Goal: Task Accomplishment & Management: Use online tool/utility

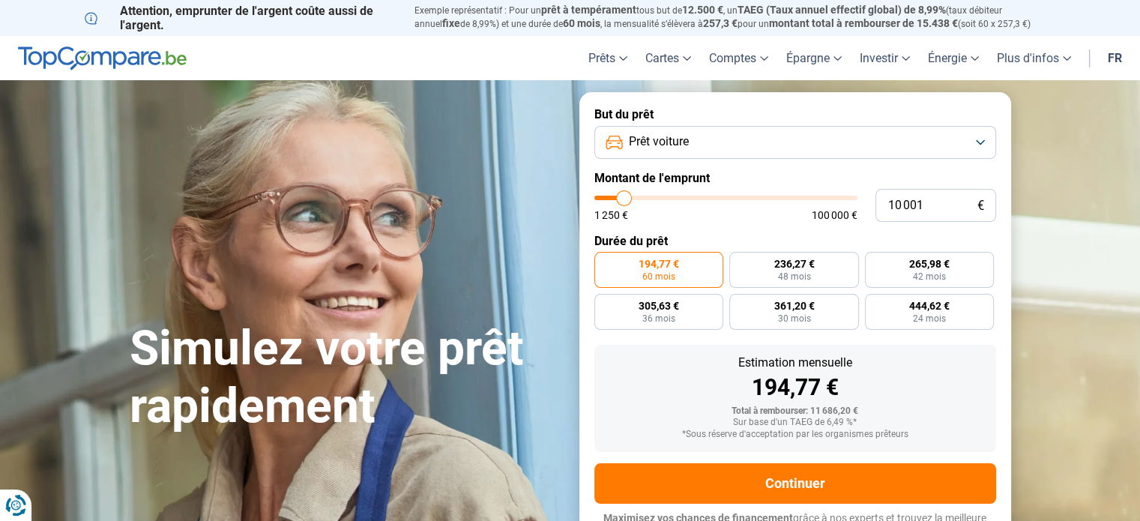
click at [979, 139] on button "Prêt voiture" at bounding box center [795, 142] width 402 height 33
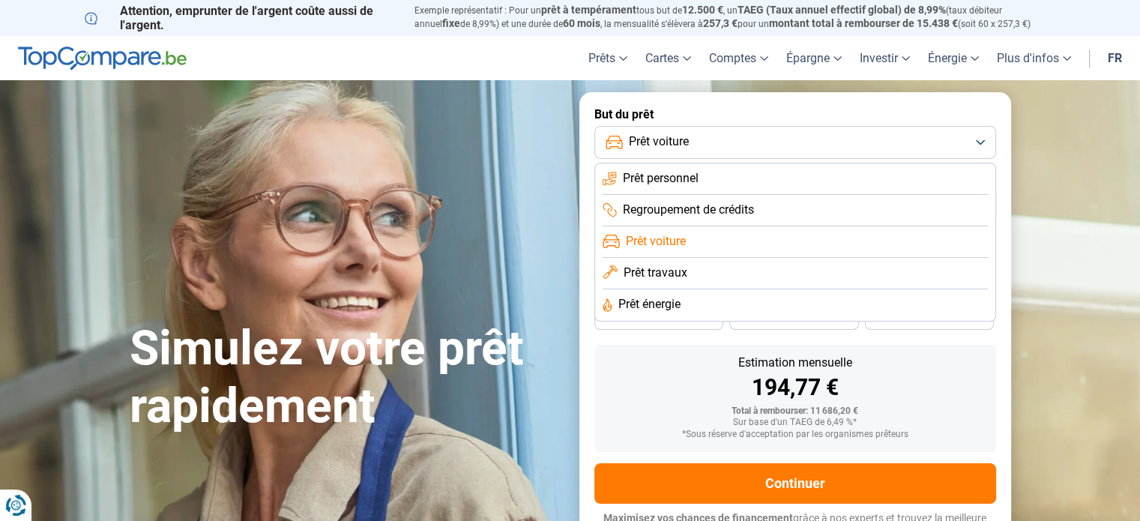
click at [981, 137] on button "Prêt voiture" at bounding box center [795, 142] width 402 height 33
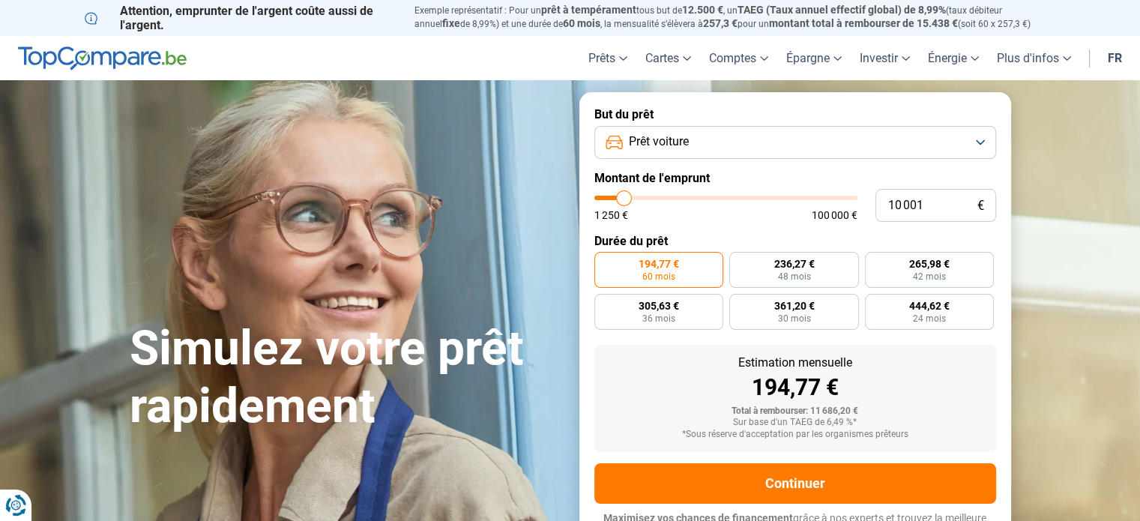
type input "10 500"
type input "10500"
type input "10 750"
type input "10750"
type input "11 000"
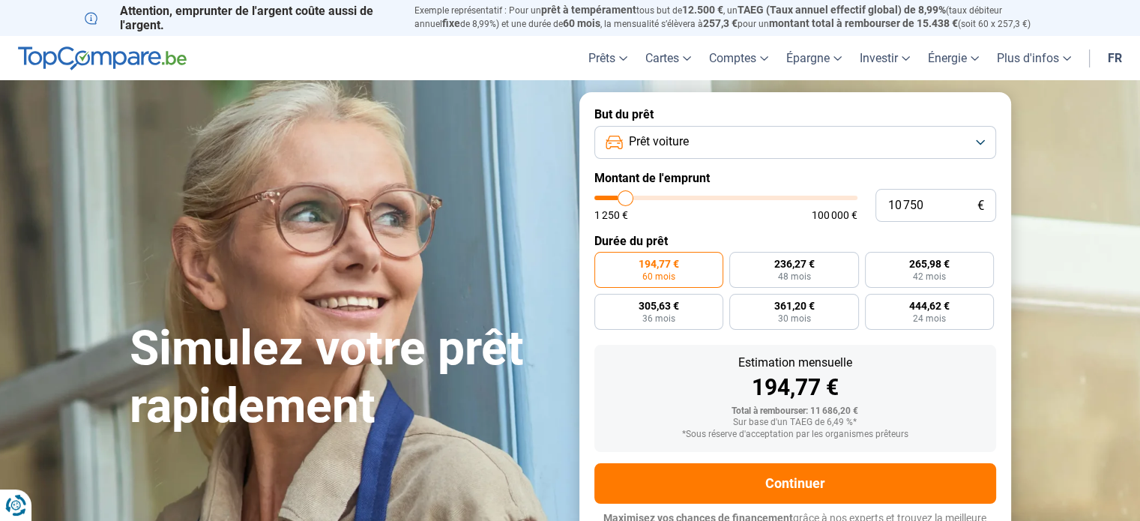
type input "11000"
type input "11 250"
type input "11250"
type input "12 000"
type input "12000"
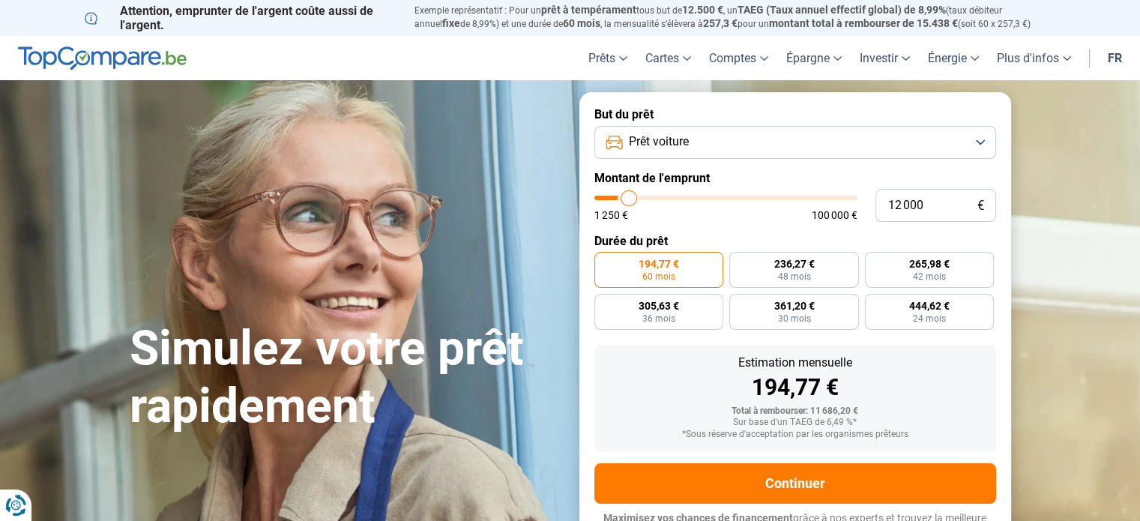
type input "12 500"
type input "12500"
type input "13 500"
type input "13500"
type input "14 250"
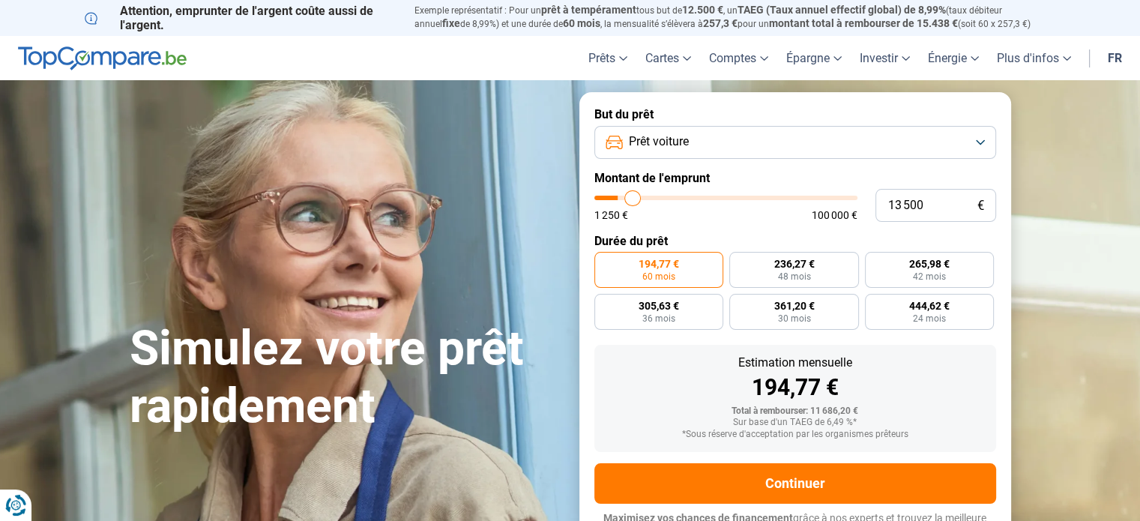
type input "14250"
type input "15 000"
type input "15000"
type input "16 500"
type input "16500"
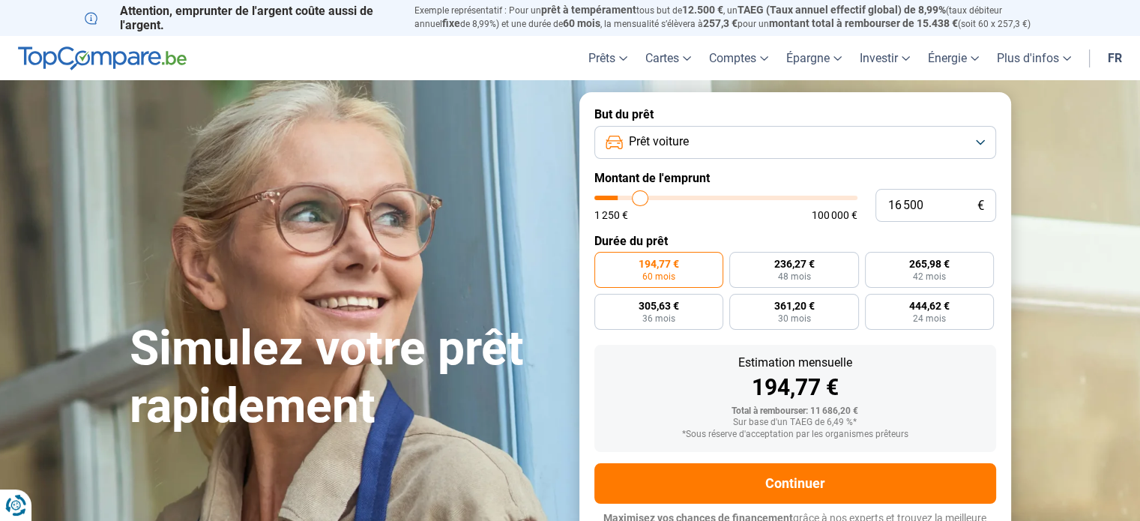
type input "17 000"
type input "17000"
type input "18 000"
type input "18000"
type input "19 000"
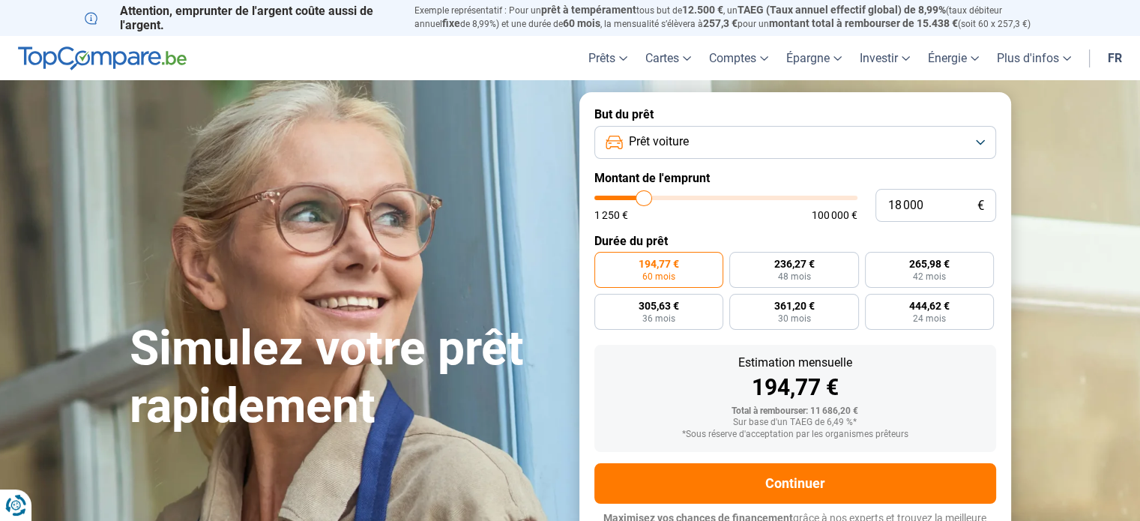
type input "19000"
type input "19 750"
type input "19750"
type input "20 250"
type input "20250"
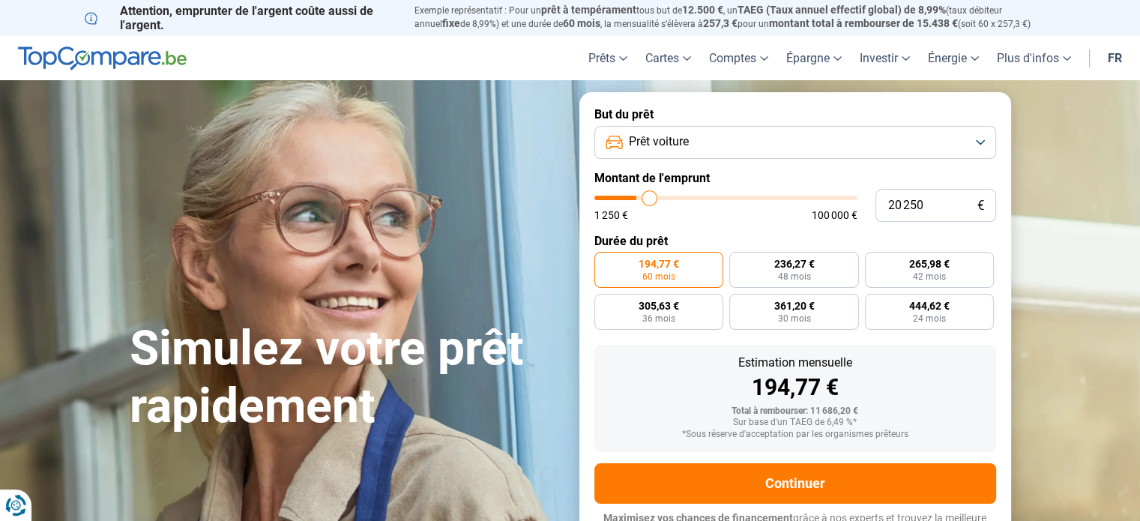
type input "21 250"
type input "21250"
type input "23 000"
type input "23000"
type input "24 250"
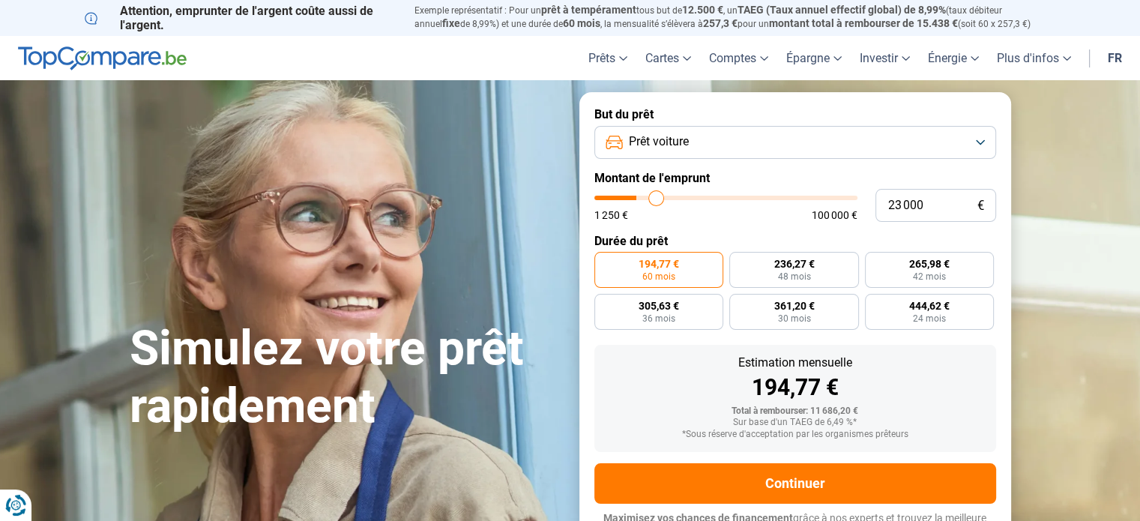
type input "24250"
type input "25 000"
type input "25000"
type input "26 750"
type input "26750"
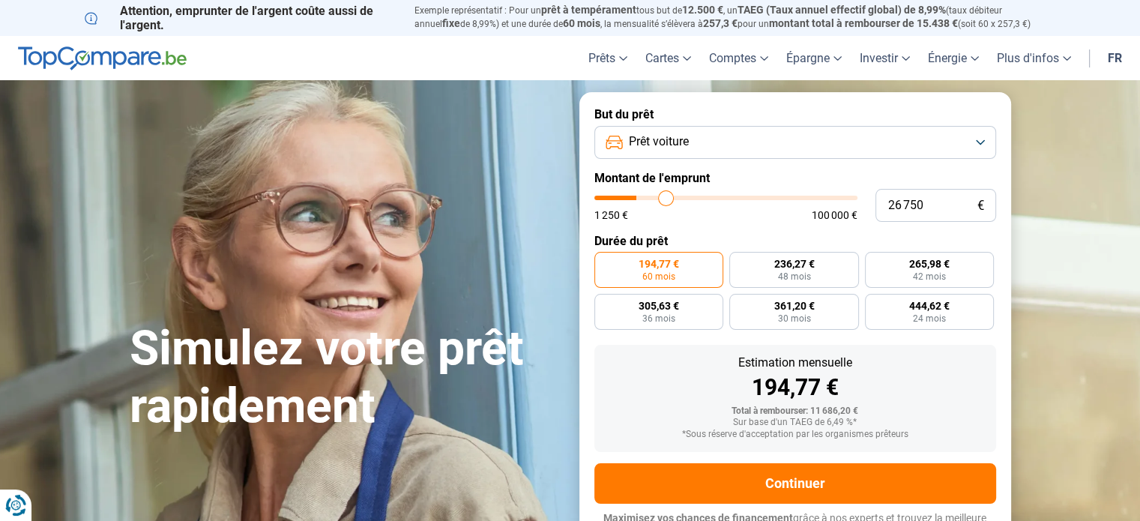
type input "27 500"
type input "27500"
type input "28 750"
type input "28750"
type input "29 500"
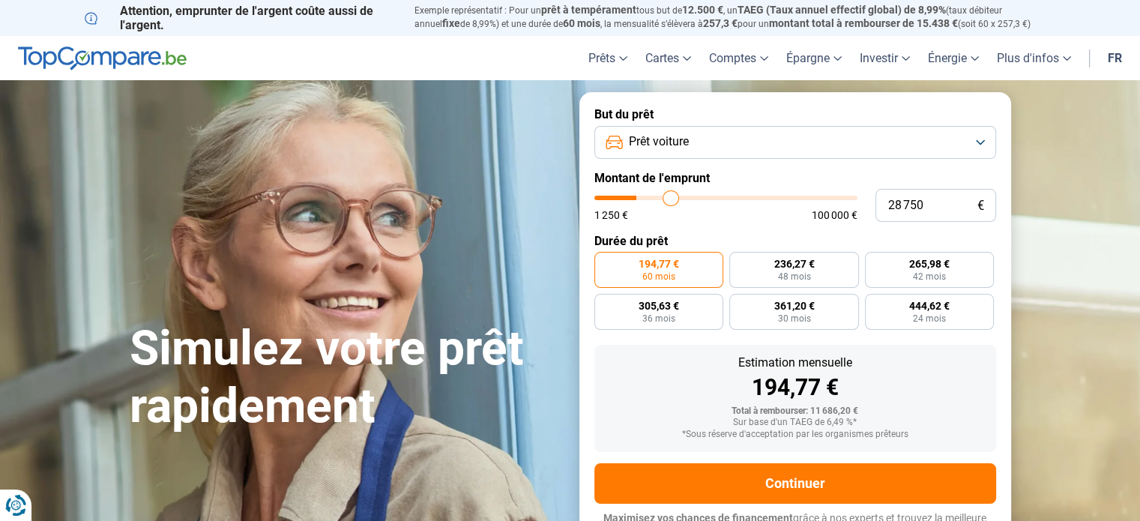
type input "29500"
type input "30 750"
type input "30750"
type input "31 500"
type input "31500"
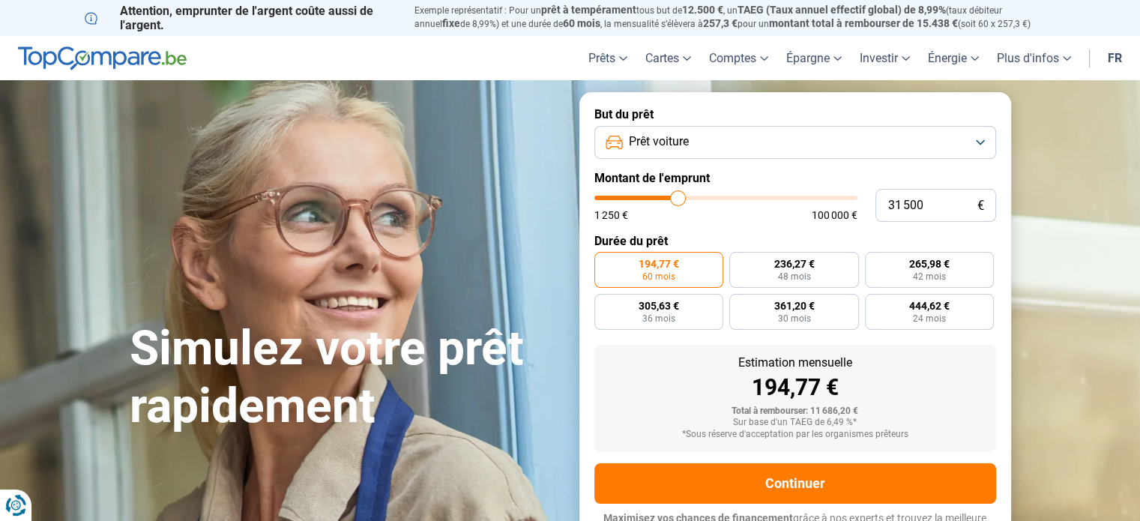
type input "31 750"
type input "31750"
type input "32 250"
type input "32250"
type input "33 000"
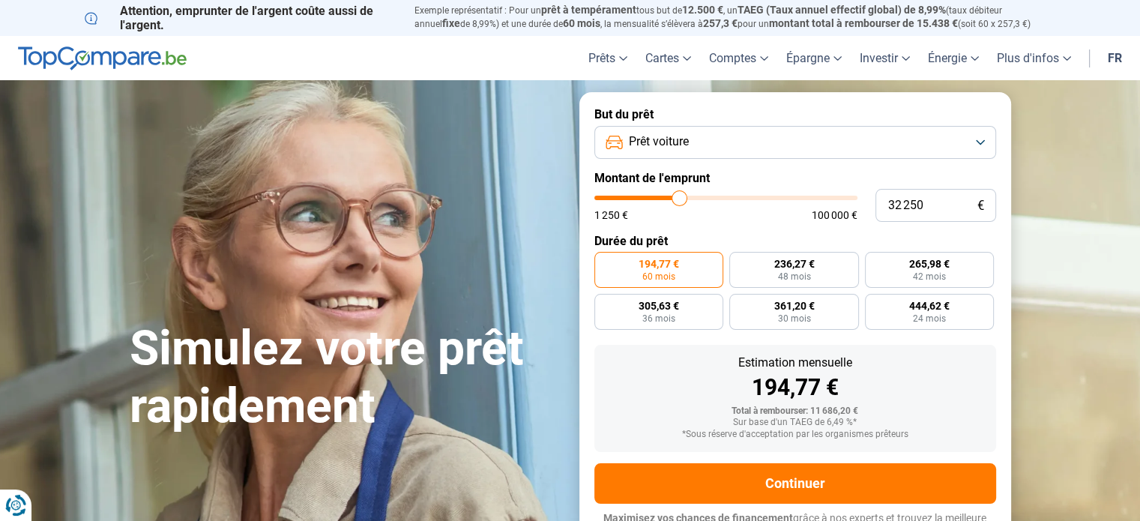
type input "33000"
type input "33 500"
type input "33500"
type input "34 000"
type input "34000"
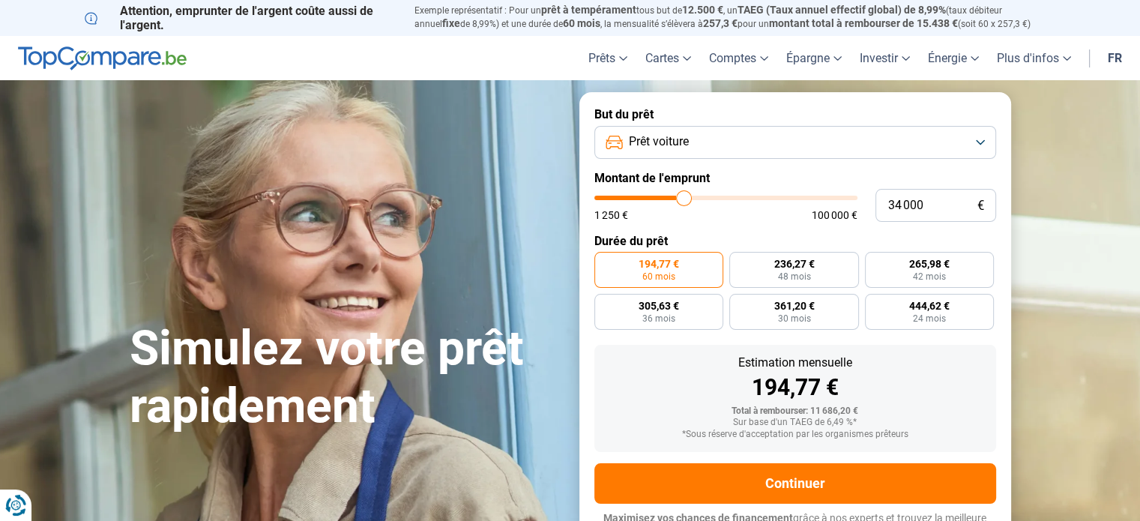
type input "34 750"
type input "34750"
type input "35 750"
type input "35750"
type input "36 750"
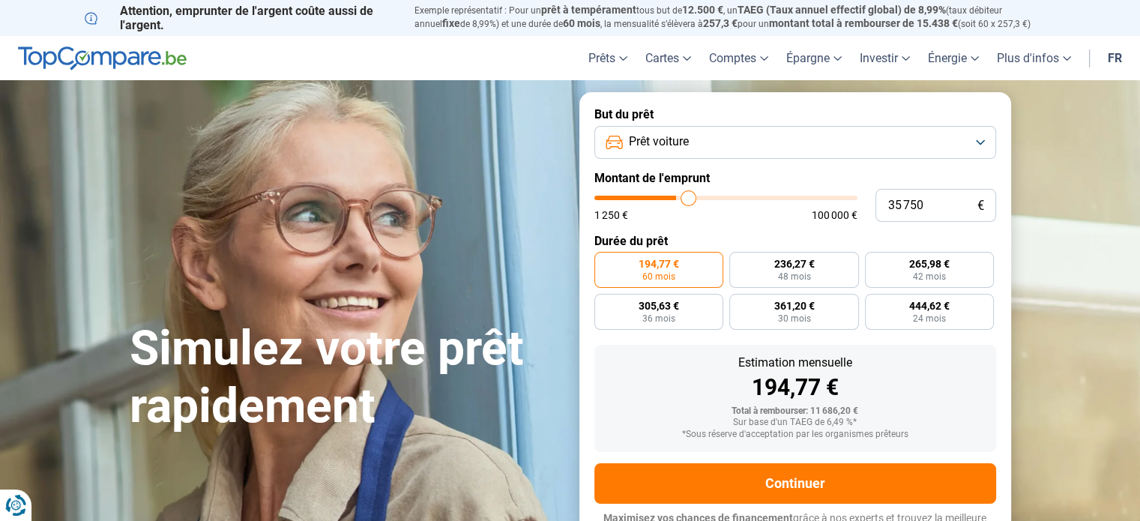
type input "36750"
type input "37 250"
drag, startPoint x: 624, startPoint y: 195, endPoint x: 692, endPoint y: 207, distance: 68.5
type input "37250"
click at [692, 200] on input "range" at bounding box center [725, 198] width 263 height 4
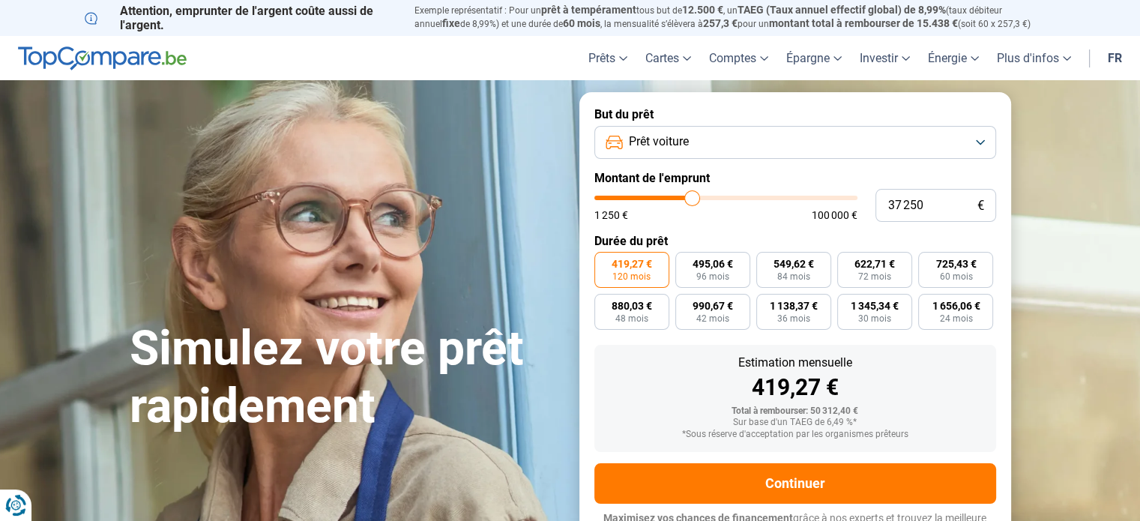
type input "32 750"
type input "32750"
type input "32 250"
type input "32250"
type input "32 000"
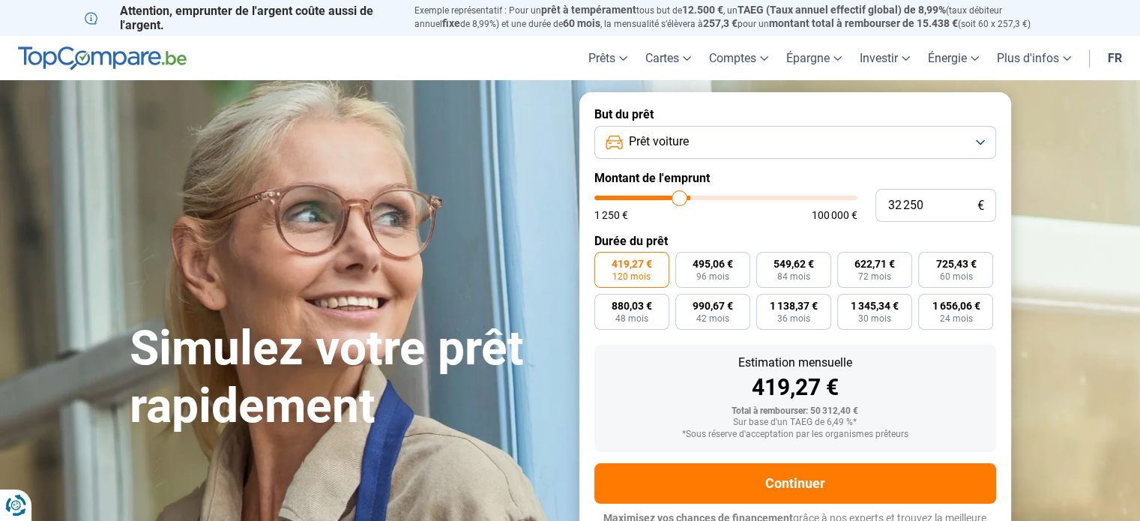
type input "32000"
type input "31 750"
type input "31750"
type input "31 500"
type input "31500"
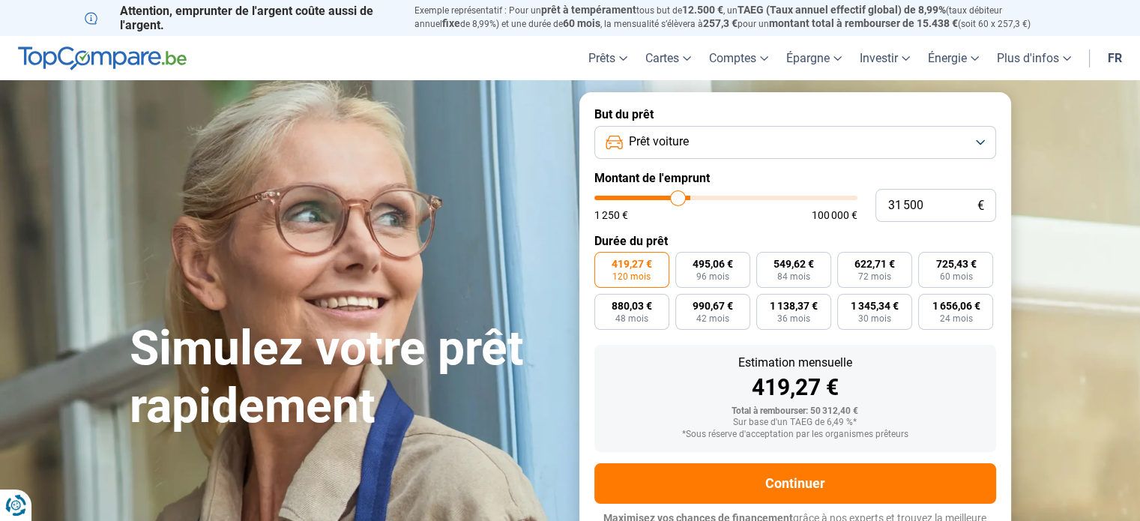
type input "30 750"
type input "30250"
click at [674, 200] on input "range" at bounding box center [725, 198] width 263 height 4
type input "26 750"
type input "26750"
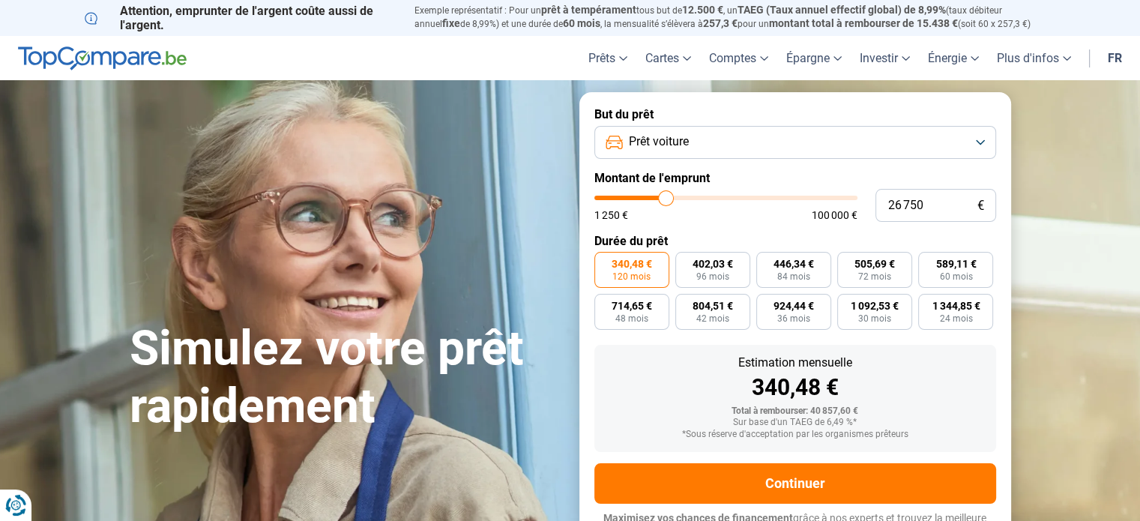
type input "26 250"
type input "26250"
type input "26 000"
type input "26000"
type input "25 500"
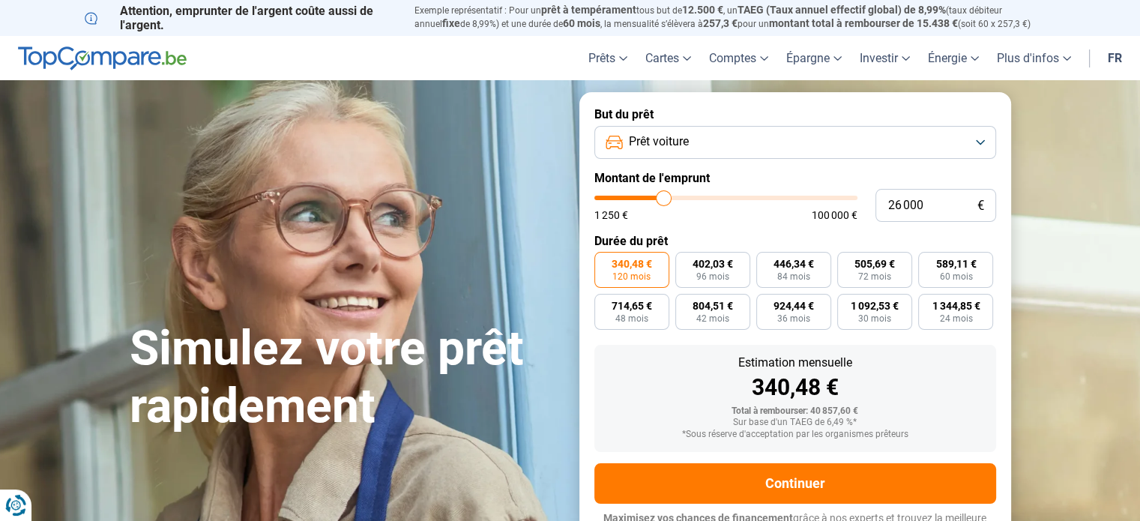
type input "25500"
type input "25 250"
type input "25250"
type input "24 750"
type input "24750"
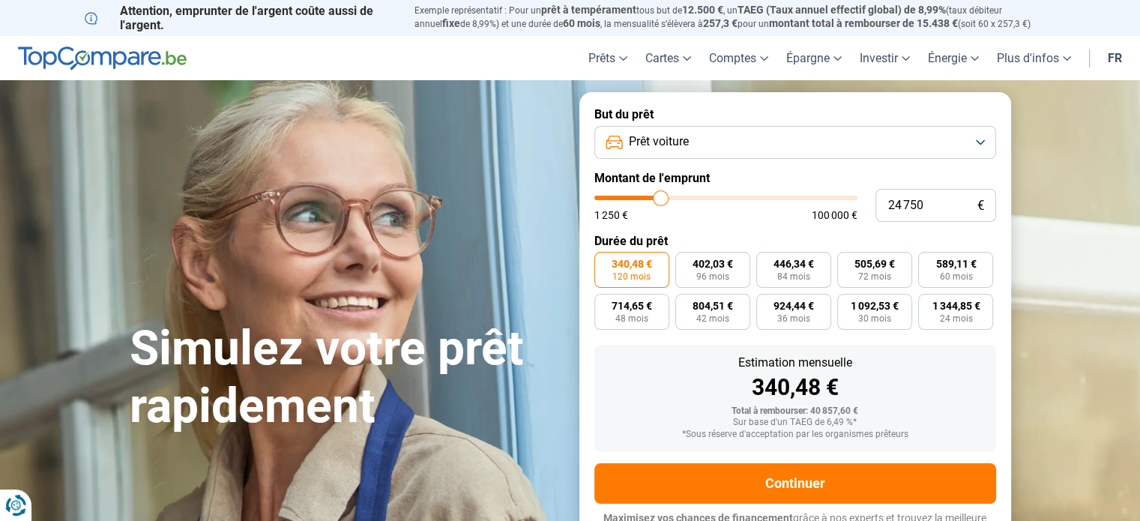
type input "24 500"
type input "24500"
type input "24 250"
type input "24250"
type input "23 750"
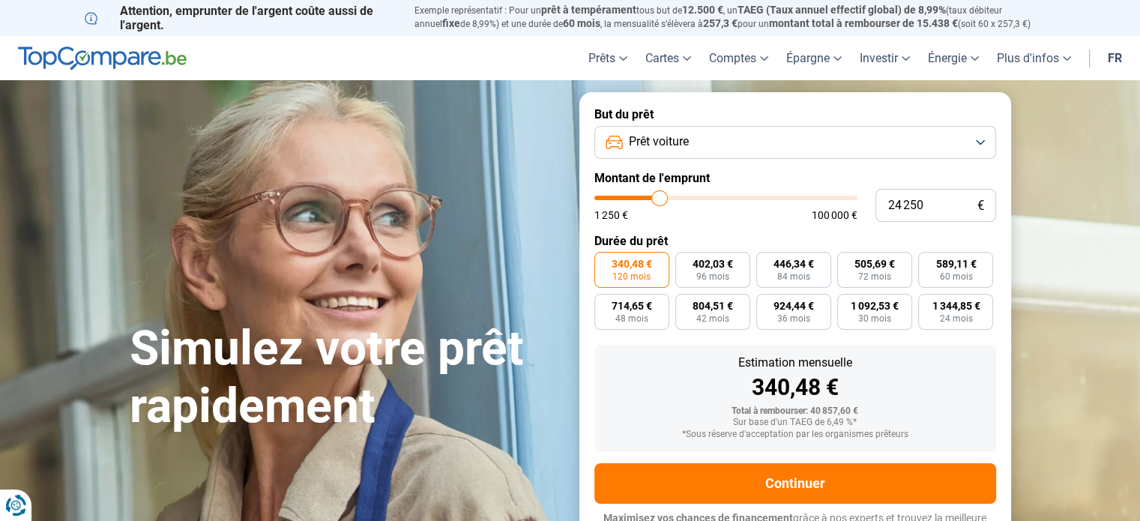
type input "23750"
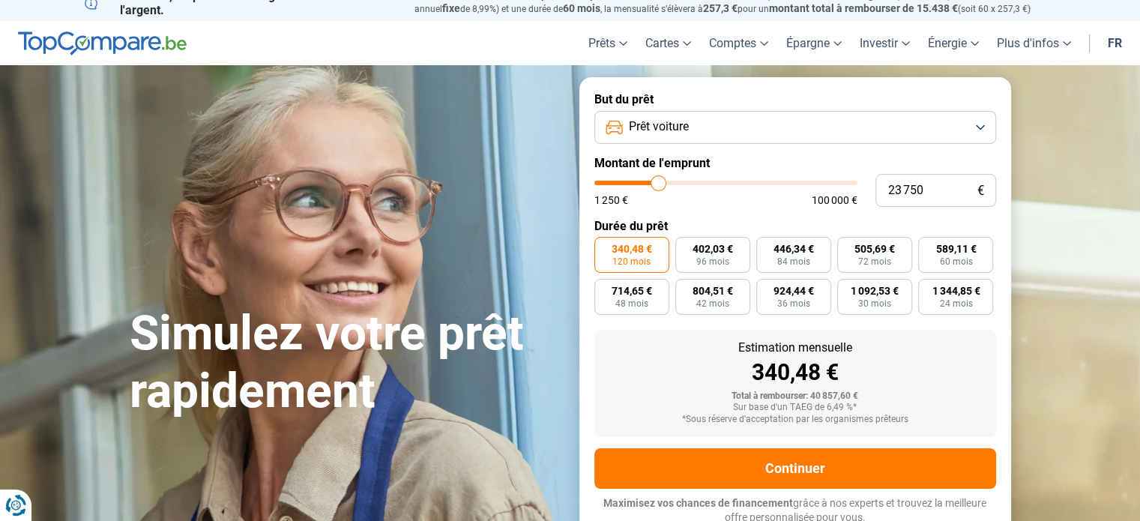
type input "23 250"
type input "23250"
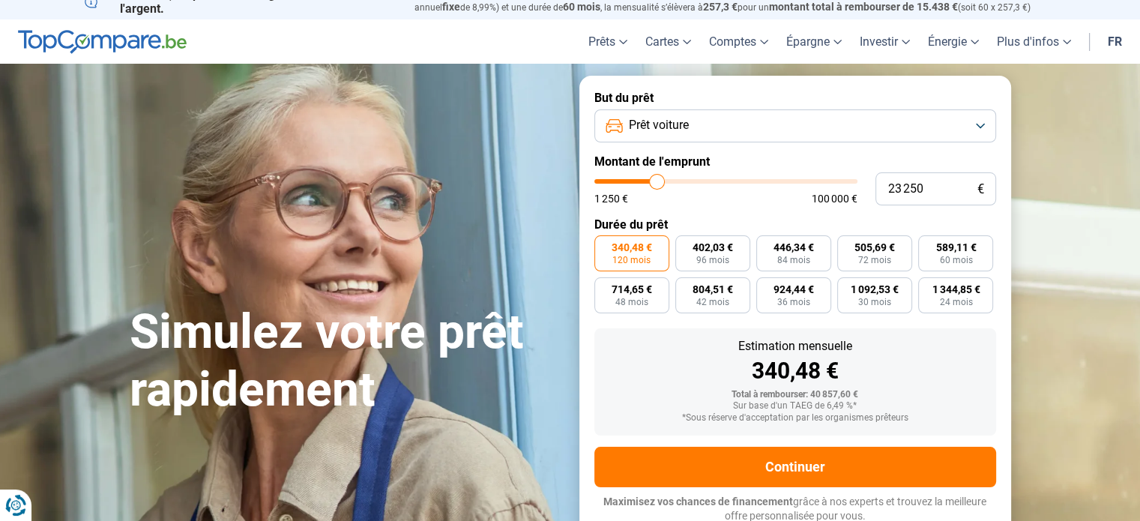
type input "23 000"
type input "23000"
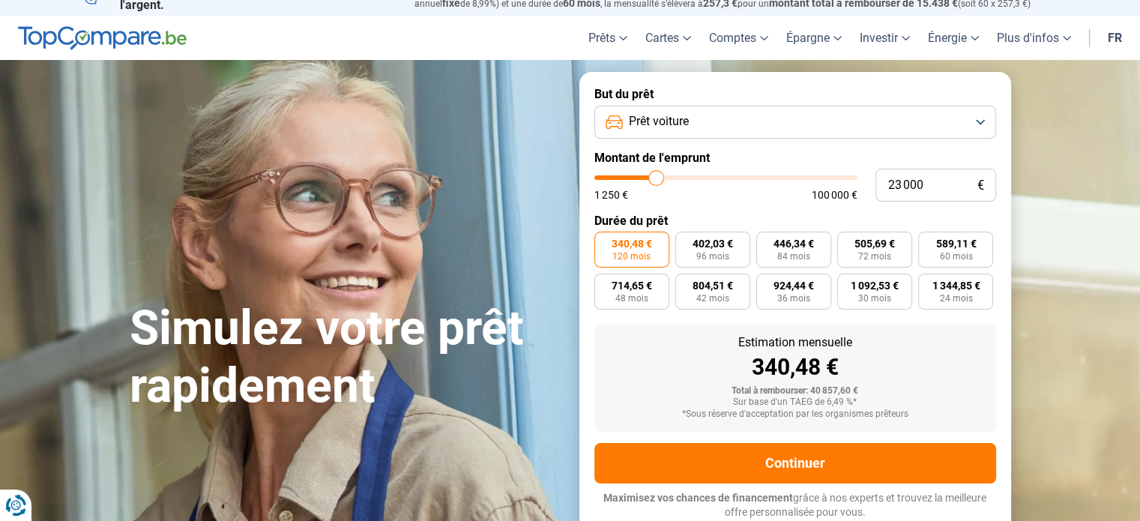
type input "22 750"
type input "22750"
type input "22 500"
type input "22500"
type input "22 250"
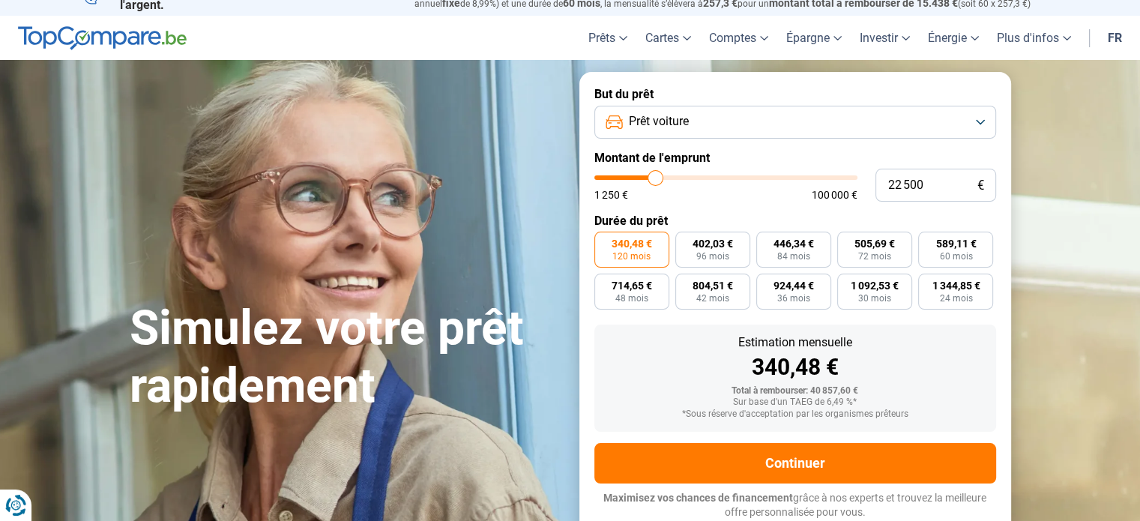
type input "22250"
type input "22 000"
drag, startPoint x: 665, startPoint y: 203, endPoint x: 653, endPoint y: 200, distance: 13.1
type input "21500"
click at [653, 180] on input "range" at bounding box center [725, 177] width 263 height 4
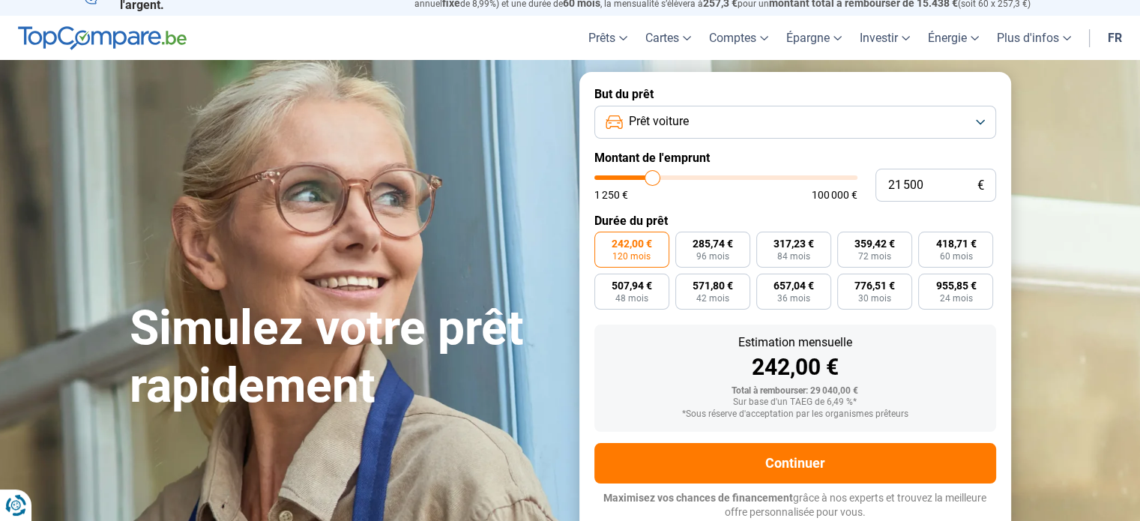
click at [647, 197] on div "1 250 € 100 000 €" at bounding box center [725, 195] width 263 height 10
click at [979, 118] on button "Prêt voiture" at bounding box center [795, 122] width 402 height 33
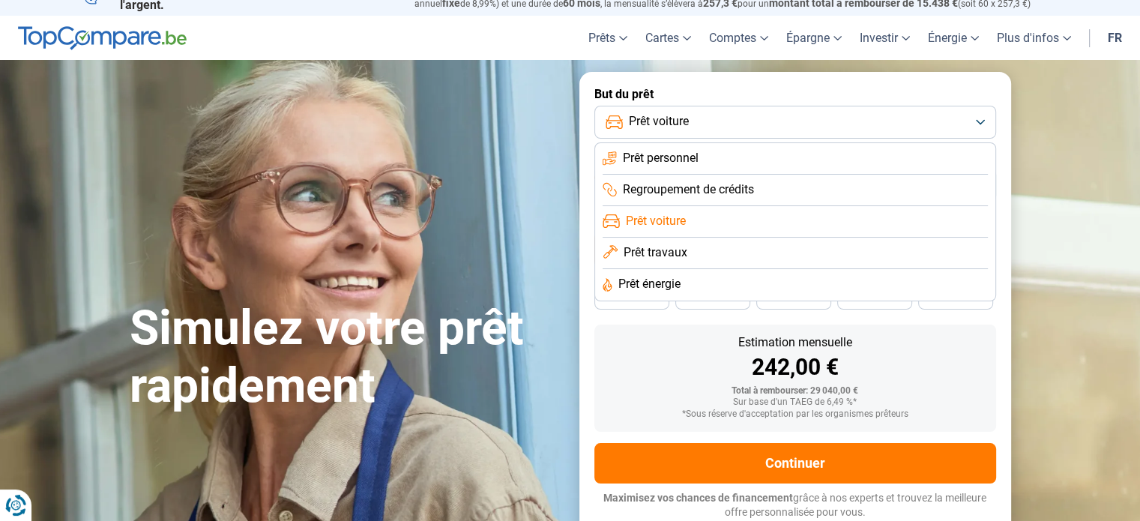
click at [692, 155] on span "Prêt personnel" at bounding box center [661, 158] width 76 height 16
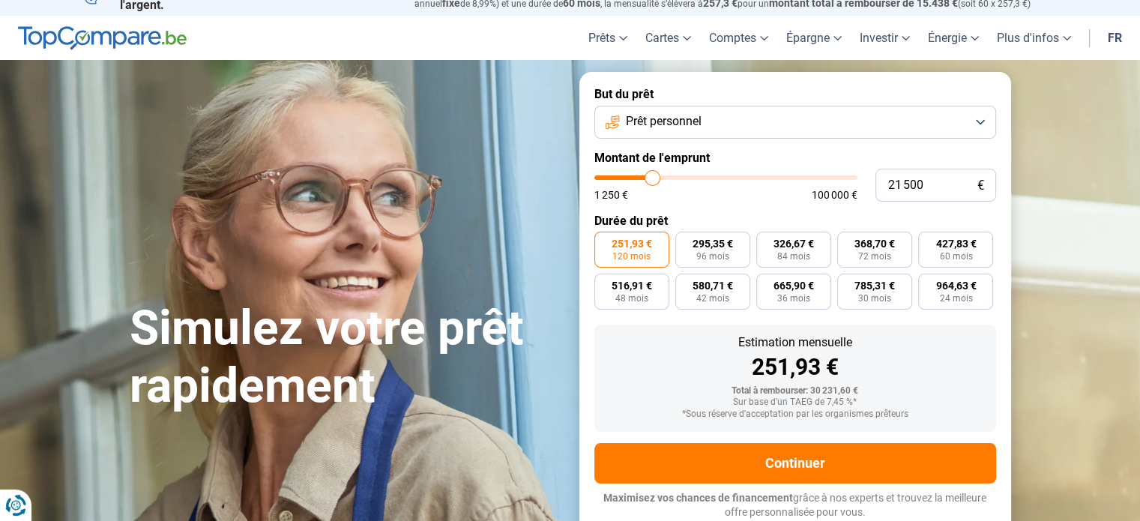
type input "22 000"
type input "22000"
type input "22 250"
type input "22250"
type input "22 500"
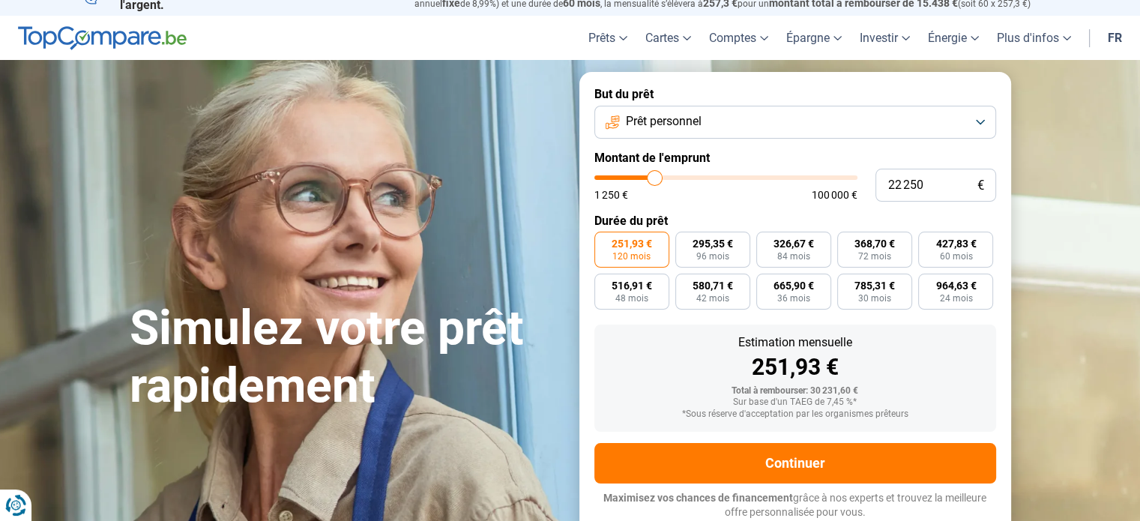
type input "22500"
type input "22 750"
type input "22750"
type input "23 250"
type input "23250"
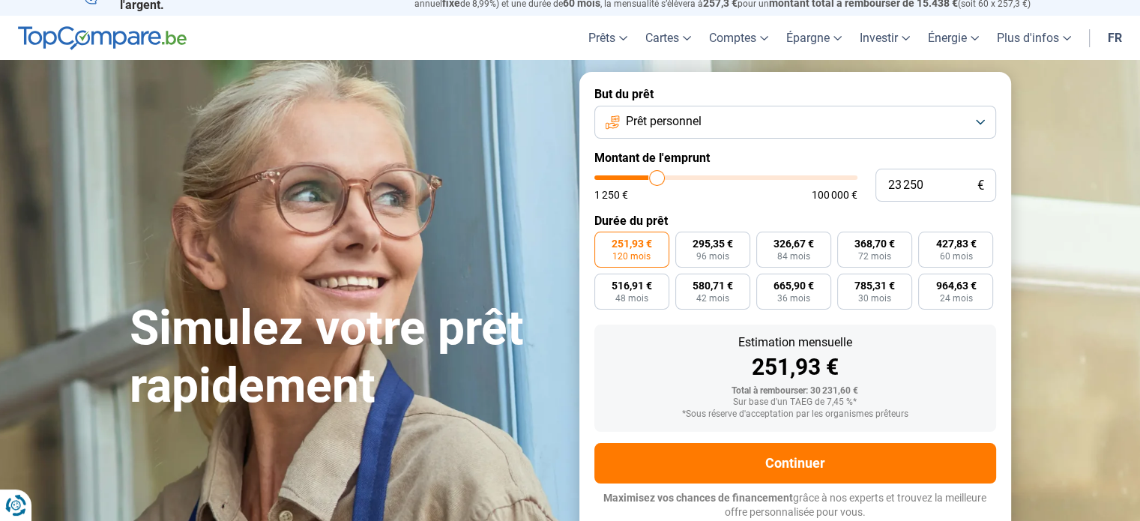
type input "23 750"
type input "23750"
type input "24 250"
type input "24250"
click at [659, 180] on input "range" at bounding box center [725, 177] width 263 height 4
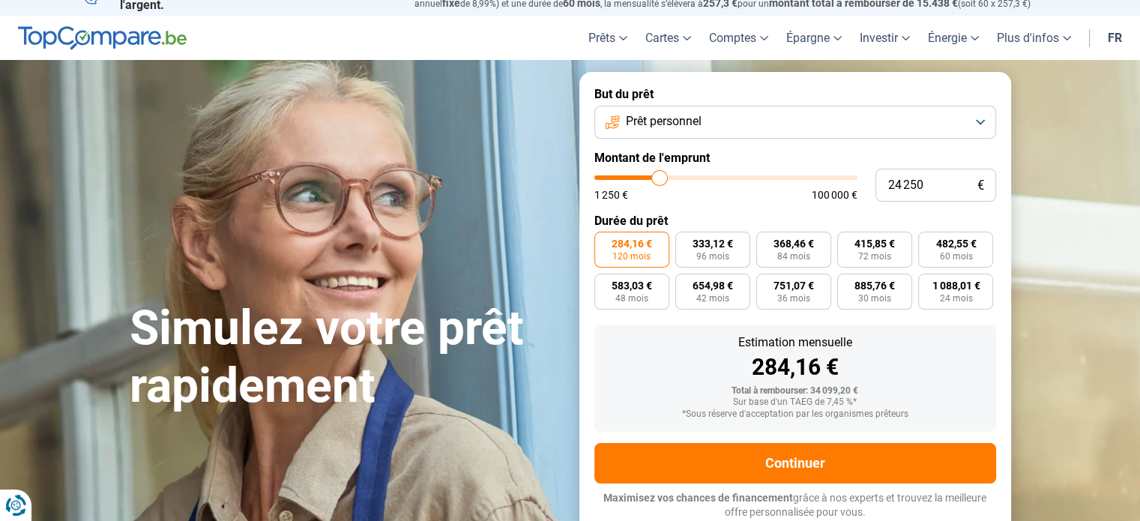
type input "19 500"
type input "19500"
type input "19 000"
type input "19000"
type input "18 750"
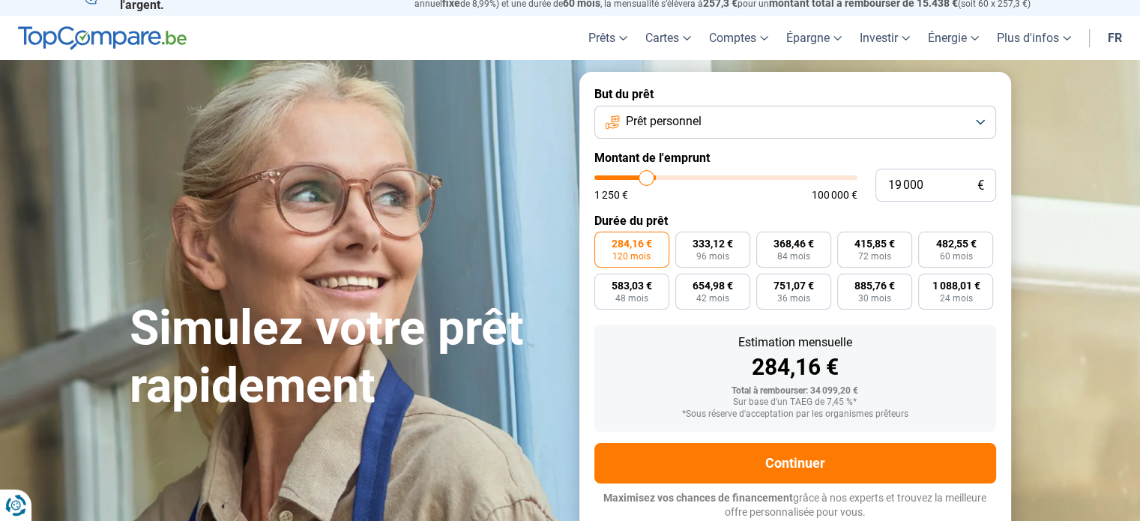
type input "18750"
type input "18 500"
type input "18500"
type input "18 000"
type input "18000"
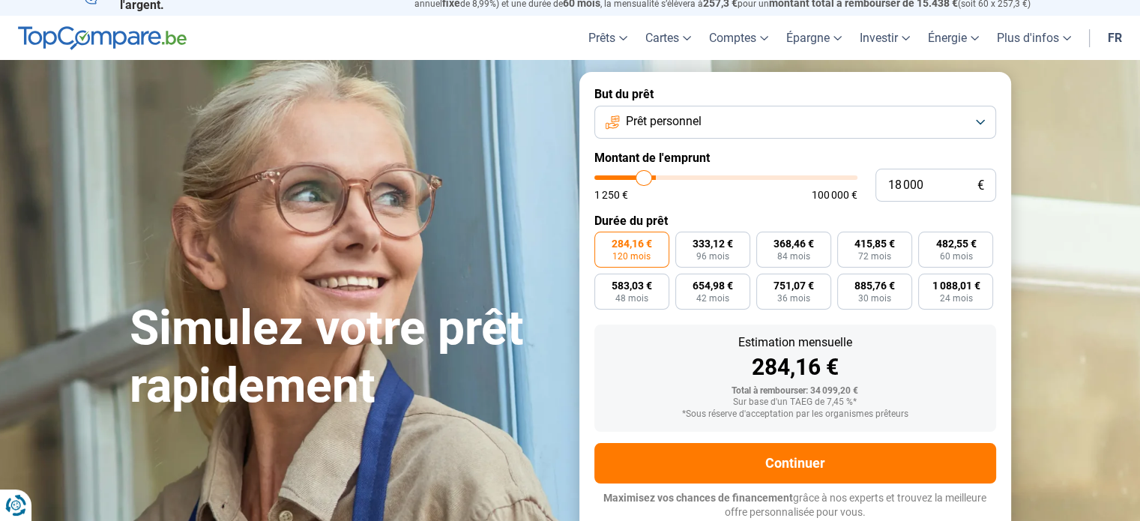
type input "17 750"
type input "17750"
type input "17 250"
type input "17250"
click at [641, 179] on input "range" at bounding box center [725, 177] width 263 height 4
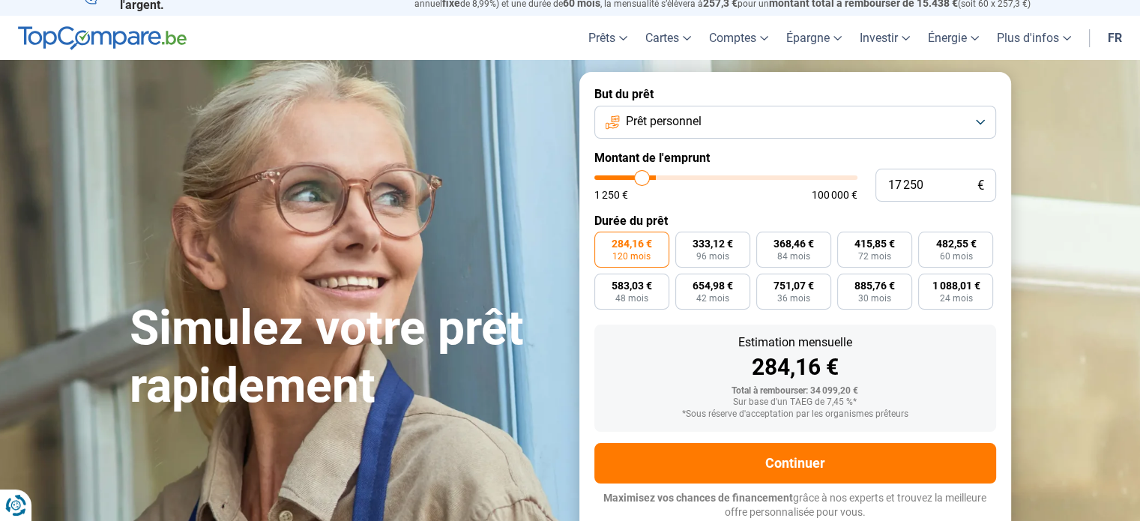
radio input "true"
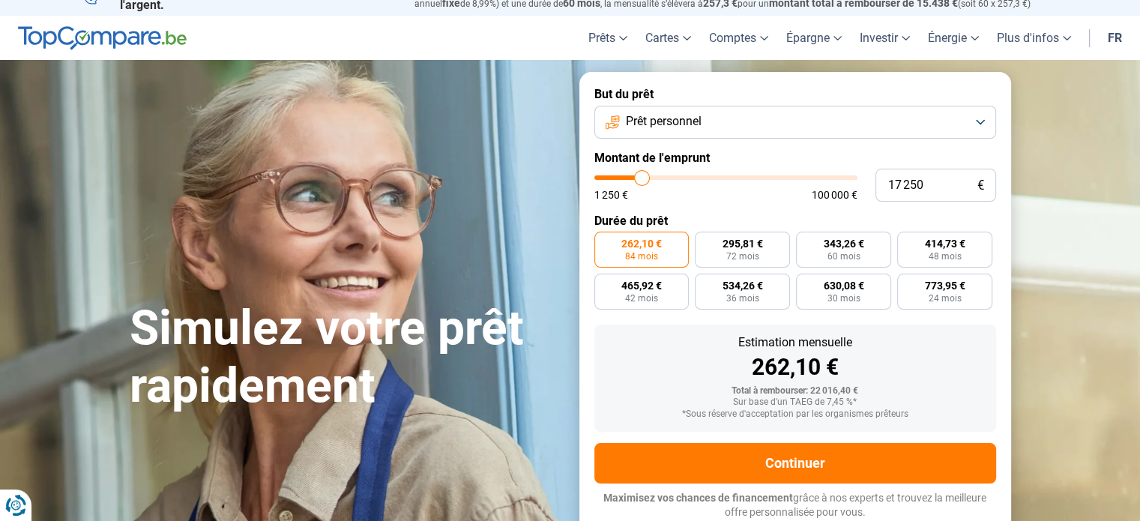
type input "10 250"
type input "10250"
type input "9 500"
type input "9500"
type input "9 250"
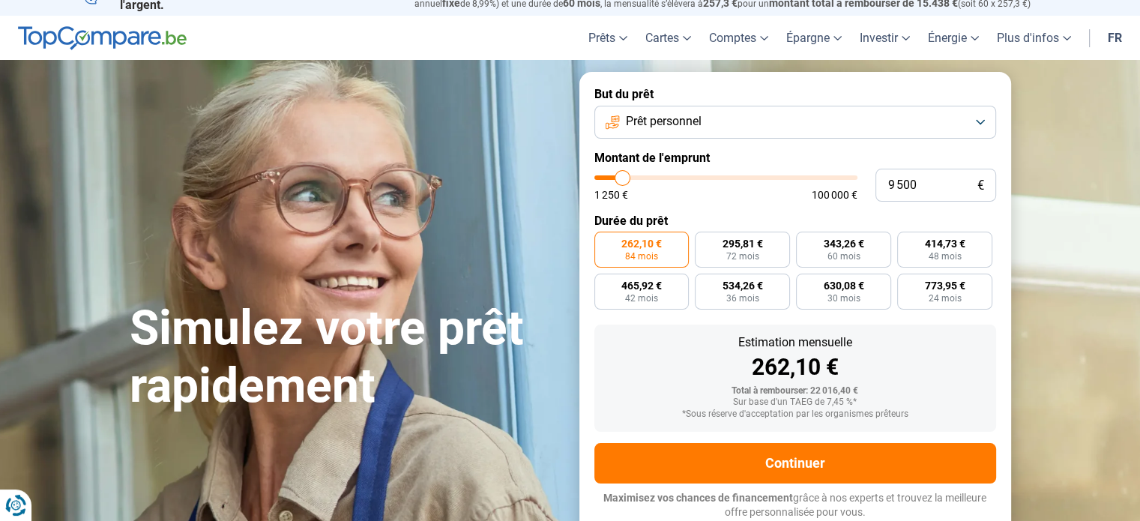
type input "9250"
type input "9 000"
type input "9000"
type input "8 750"
type input "8750"
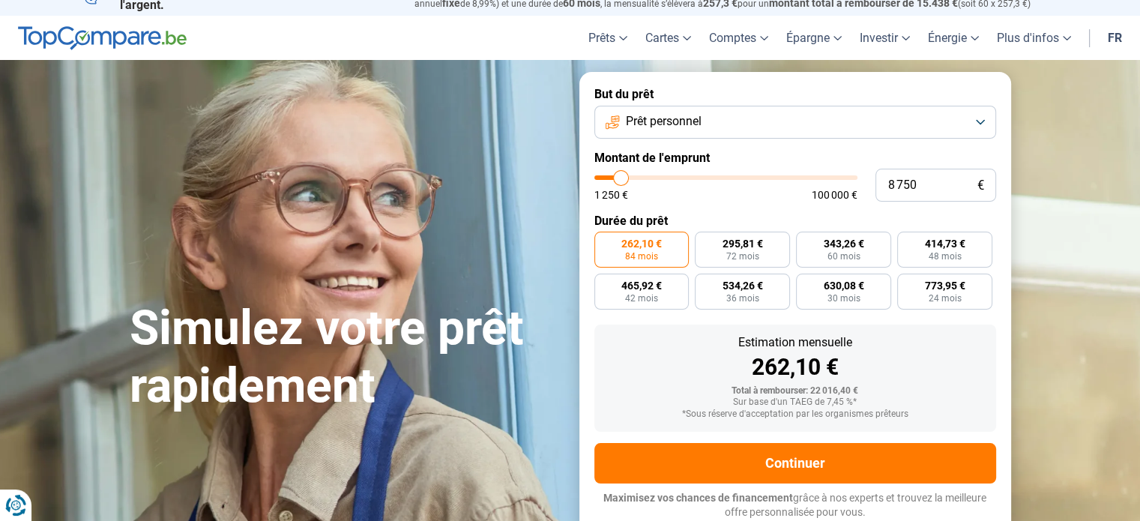
click at [620, 175] on input "range" at bounding box center [725, 177] width 263 height 4
radio input "true"
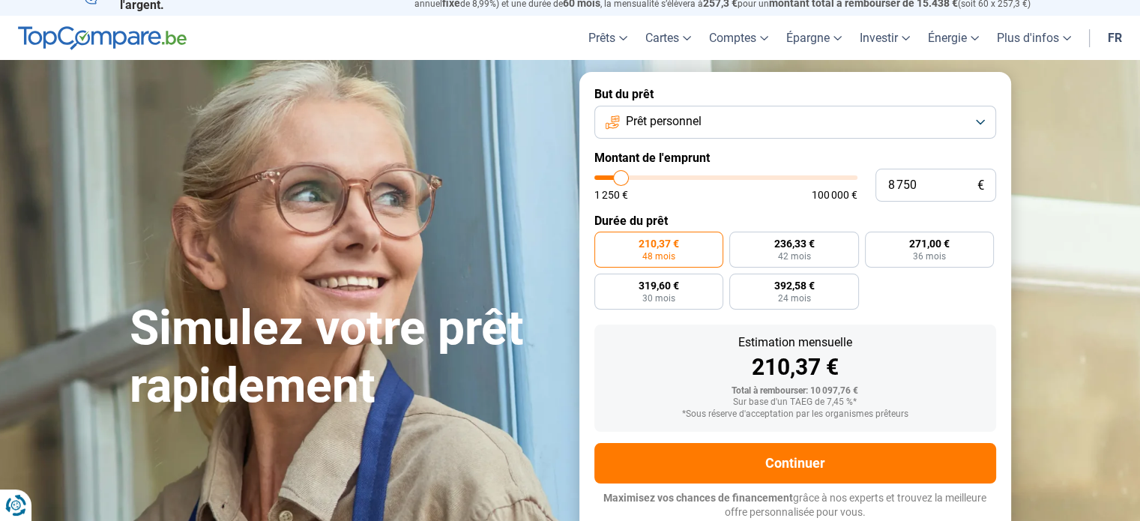
click at [620, 175] on input "range" at bounding box center [725, 177] width 263 height 4
